Goal: Transaction & Acquisition: Purchase product/service

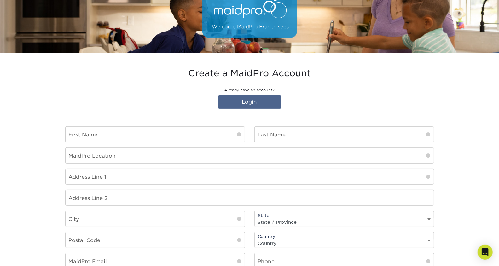
scroll to position [65, 0]
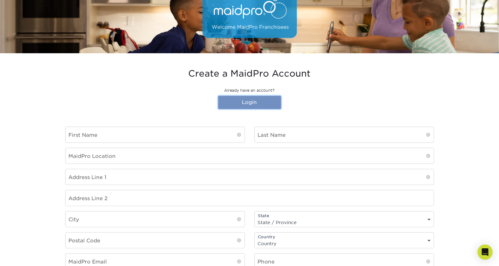
click at [247, 101] on link "Login" at bounding box center [249, 102] width 63 height 13
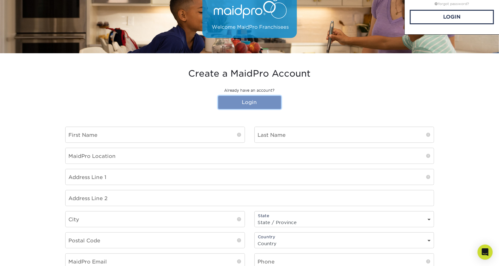
scroll to position [0, 0]
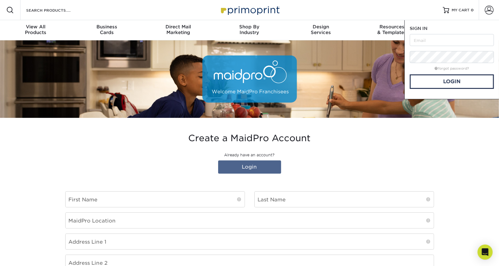
click at [430, 33] on form "SIGN IN CREATE AN ACCOUNT forgot password? All fields are required. Login OR" at bounding box center [452, 57] width 84 height 64
click at [428, 38] on input "text" at bounding box center [452, 40] width 84 height 12
type input "[EMAIL_ADDRESS][DOMAIN_NAME]"
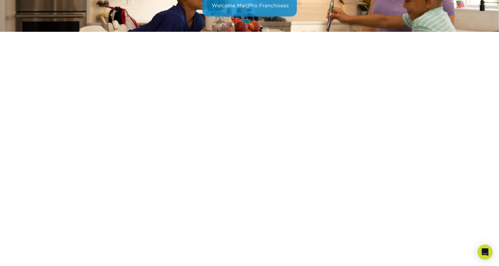
scroll to position [82, 0]
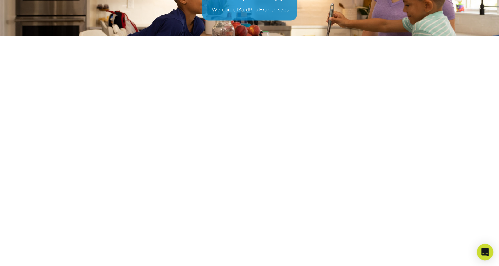
click at [486, 253] on icon "Open Intercom Messenger" at bounding box center [485, 252] width 7 height 8
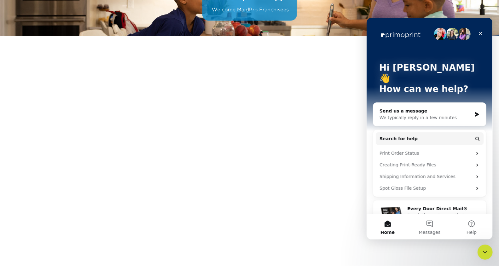
scroll to position [0, 0]
click at [484, 34] on div "Close" at bounding box center [480, 32] width 11 height 11
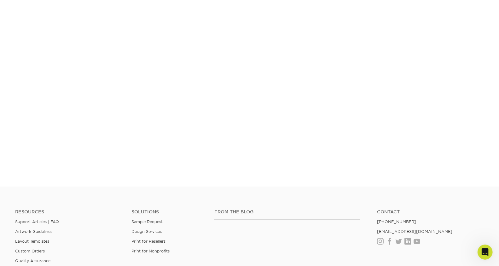
scroll to position [118, 0]
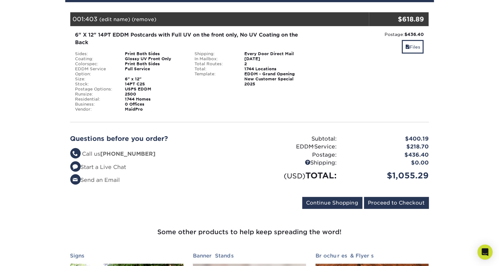
scroll to position [84, 0]
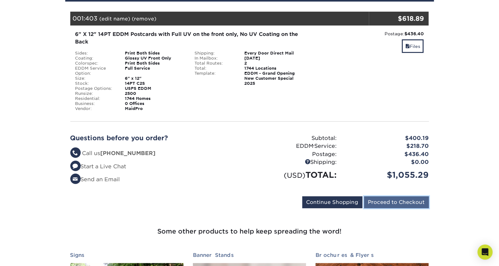
click at [391, 206] on input "Proceed to Checkout" at bounding box center [396, 203] width 65 height 12
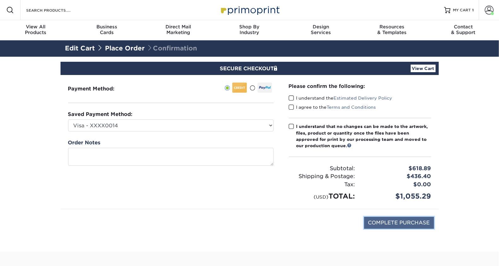
click at [398, 222] on input "COMPLETE PURCHASE" at bounding box center [399, 223] width 70 height 12
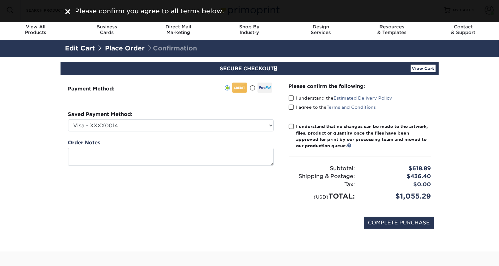
click at [291, 98] on span at bounding box center [291, 98] width 5 height 6
click at [0, 0] on input "I understand the Estimated Delivery Policy" at bounding box center [0, 0] width 0 height 0
click at [290, 107] on span at bounding box center [291, 107] width 5 height 6
click at [0, 0] on input "I agree to the Terms and Conditions" at bounding box center [0, 0] width 0 height 0
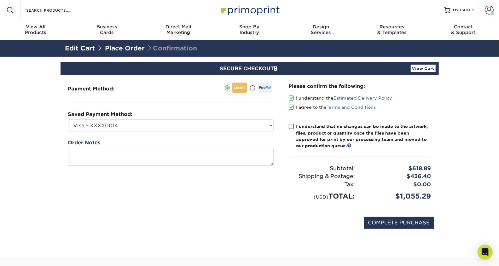
click at [291, 127] on span at bounding box center [291, 127] width 5 height 6
click at [0, 0] on input "I understand that no changes can be made to the artwork, files, product or quan…" at bounding box center [0, 0] width 0 height 0
click at [393, 222] on input "COMPLETE PURCHASE" at bounding box center [399, 223] width 70 height 12
type input "PROCESSING, PLEASE WAIT..."
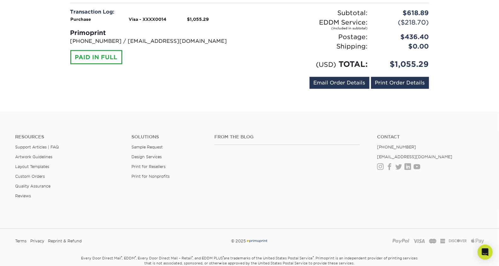
scroll to position [272, 0]
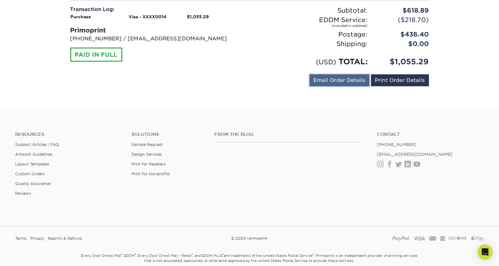
click at [344, 80] on link "Email Order Details" at bounding box center [340, 80] width 60 height 12
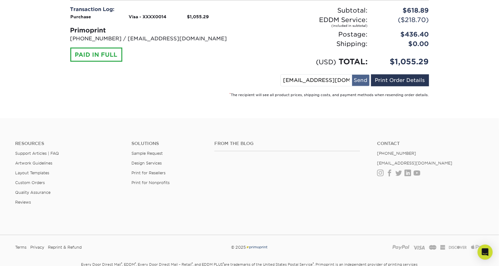
click at [364, 80] on button "Send" at bounding box center [360, 80] width 17 height 11
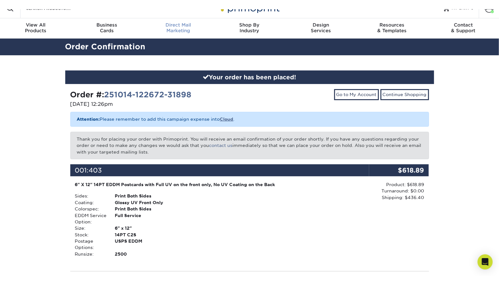
scroll to position [0, 0]
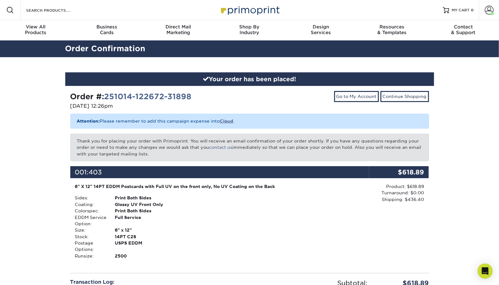
click at [319, 11] on div "Resources Menu Search Products Account [PERSON_NAME] Business Account MaidPro P…" at bounding box center [249, 10] width 499 height 20
